Goal: Obtain resource: Download file/media

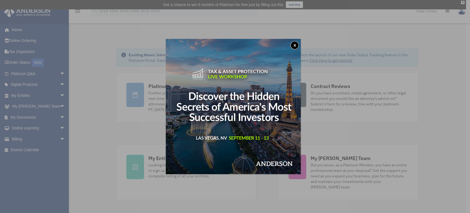
click at [297, 43] on button "x" at bounding box center [295, 45] width 8 height 8
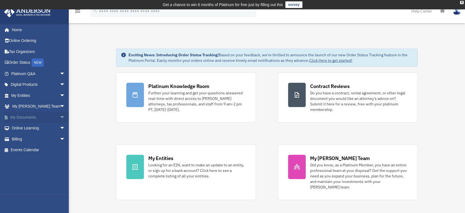
click at [32, 116] on link "My Documents arrow_drop_down" at bounding box center [39, 117] width 70 height 11
click at [60, 116] on span "arrow_drop_down" at bounding box center [65, 117] width 11 height 11
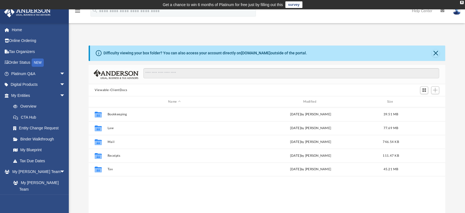
scroll to position [120, 352]
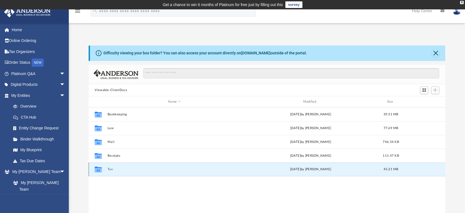
click at [110, 169] on button "Tax" at bounding box center [175, 169] width 134 height 4
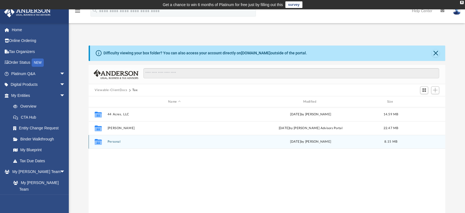
click at [114, 142] on button "Personal" at bounding box center [175, 142] width 134 height 4
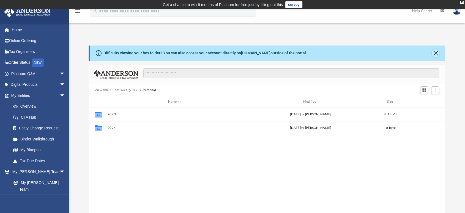
click at [436, 53] on button "Close" at bounding box center [436, 53] width 8 height 8
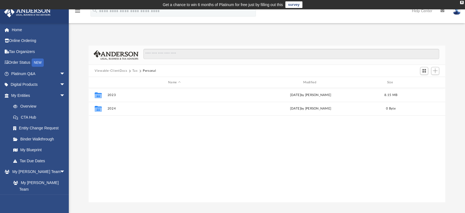
click at [134, 69] on button "Tax" at bounding box center [135, 70] width 6 height 5
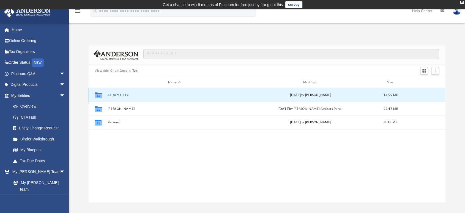
click at [123, 94] on button "44 Acres, LLC" at bounding box center [175, 95] width 134 height 4
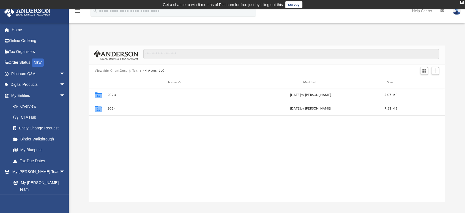
click at [136, 70] on button "Tax" at bounding box center [135, 70] width 6 height 5
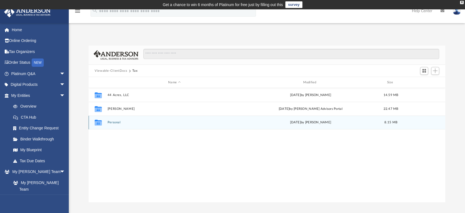
click at [116, 122] on button "Personal" at bounding box center [175, 123] width 134 height 4
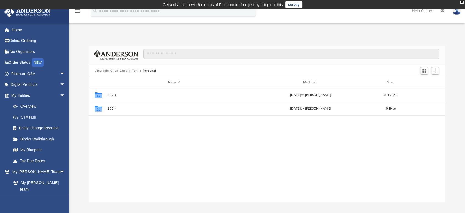
click at [121, 69] on button "Viewable-ClientDocs" at bounding box center [111, 70] width 32 height 5
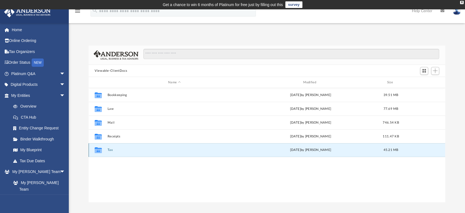
click at [108, 149] on button "Tax" at bounding box center [175, 150] width 134 height 4
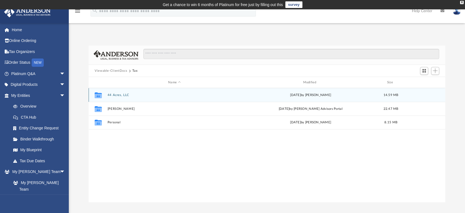
click at [126, 92] on div "Collaborated Folder 44 Acres, LLC Fri Aug 8 2025 by Alex Price 14.59 MB" at bounding box center [267, 95] width 357 height 14
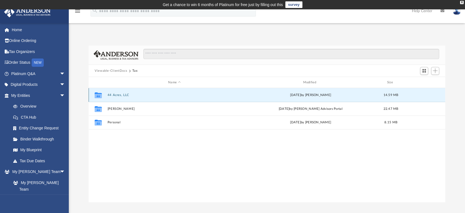
click at [121, 96] on button "44 Acres, LLC" at bounding box center [175, 95] width 134 height 4
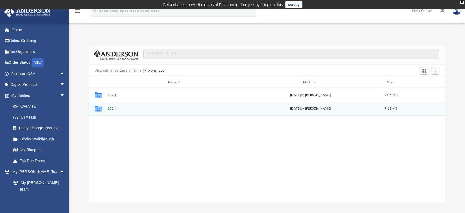
click at [112, 107] on button "2024" at bounding box center [175, 109] width 134 height 4
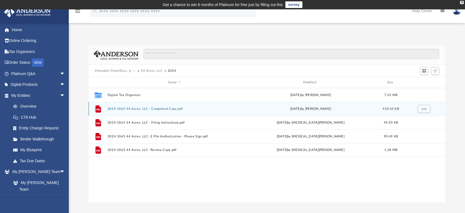
click at [160, 107] on button "2024 1065 44 Acres, LLC - Completed Copy.pdf" at bounding box center [175, 109] width 134 height 4
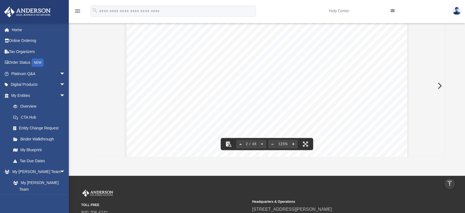
scroll to position [0, 0]
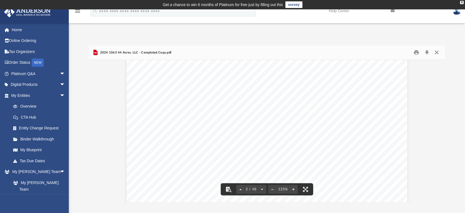
click at [438, 50] on button "Close" at bounding box center [437, 52] width 10 height 9
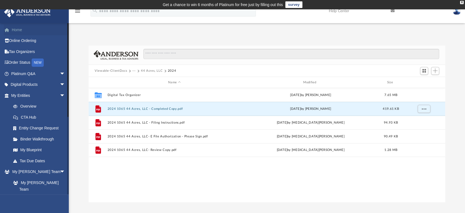
click at [31, 31] on link "Home" at bounding box center [39, 29] width 70 height 11
